Goal: Information Seeking & Learning: Learn about a topic

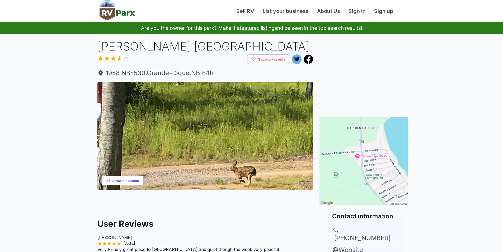
click at [110, 178] on icon "button" at bounding box center [107, 180] width 5 height 5
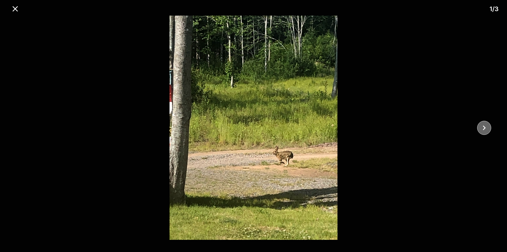
click at [488, 126] on icon "close" at bounding box center [484, 127] width 9 height 9
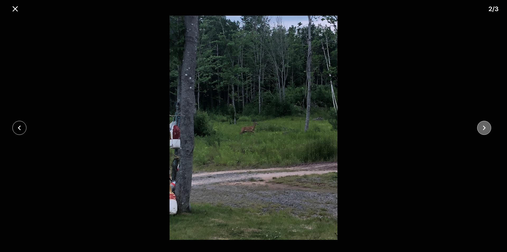
click at [488, 126] on icon "close" at bounding box center [484, 127] width 9 height 9
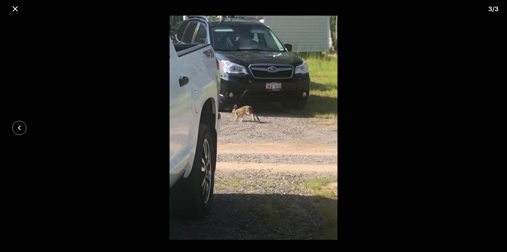
click at [488, 126] on div at bounding box center [253, 128] width 507 height 224
click at [20, 129] on icon "close" at bounding box center [19, 127] width 3 height 5
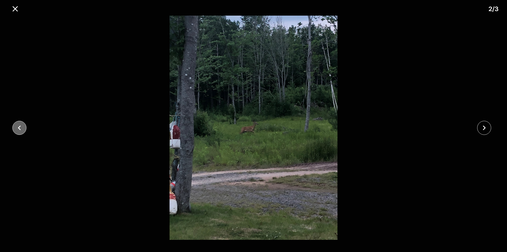
click at [20, 129] on icon "close" at bounding box center [19, 127] width 9 height 9
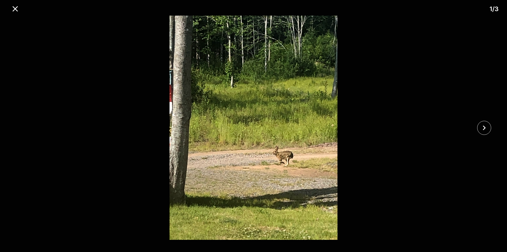
click at [20, 129] on div at bounding box center [253, 128] width 507 height 224
click at [13, 7] on icon "close" at bounding box center [14, 8] width 5 height 5
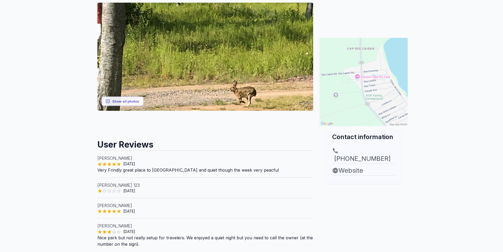
scroll to position [106, 0]
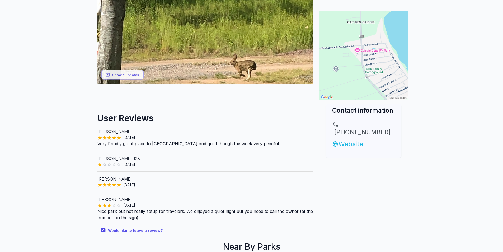
click at [341, 139] on link "Website" at bounding box center [363, 144] width 63 height 10
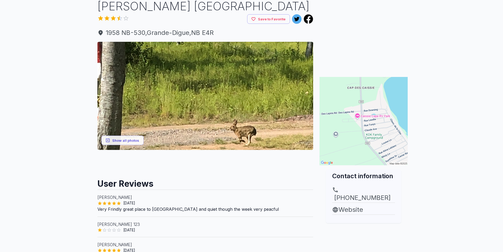
scroll to position [0, 0]
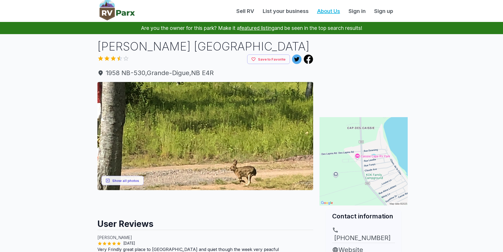
click at [330, 10] on link "About Us" at bounding box center [328, 11] width 31 height 8
